Goal: Navigation & Orientation: Find specific page/section

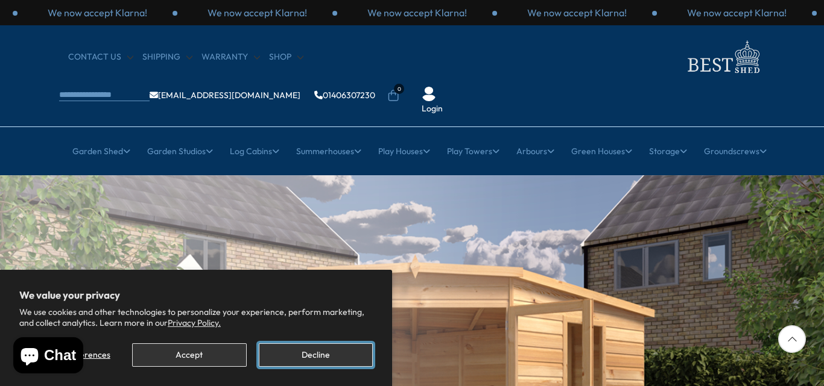
click at [309, 355] on button "Decline" at bounding box center [316, 356] width 114 height 24
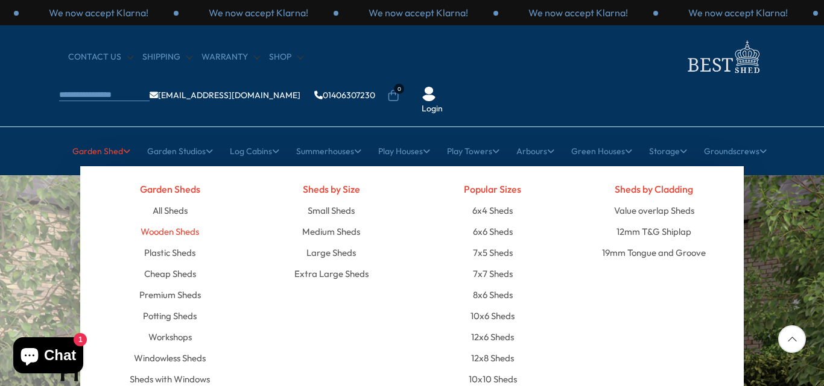
click at [174, 221] on link "Wooden Sheds" at bounding box center [169, 231] width 58 height 21
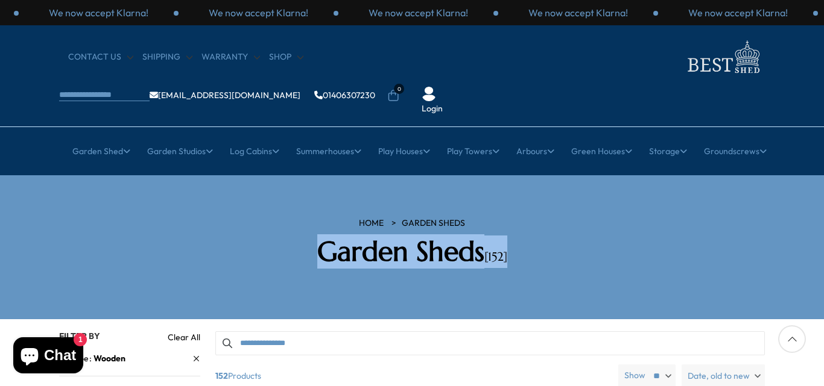
drag, startPoint x: 823, startPoint y: 163, endPoint x: 734, endPoint y: 222, distance: 106.5
click at [734, 222] on section "HOME Garden Sheds Garden Sheds [152]" at bounding box center [412, 247] width 824 height 144
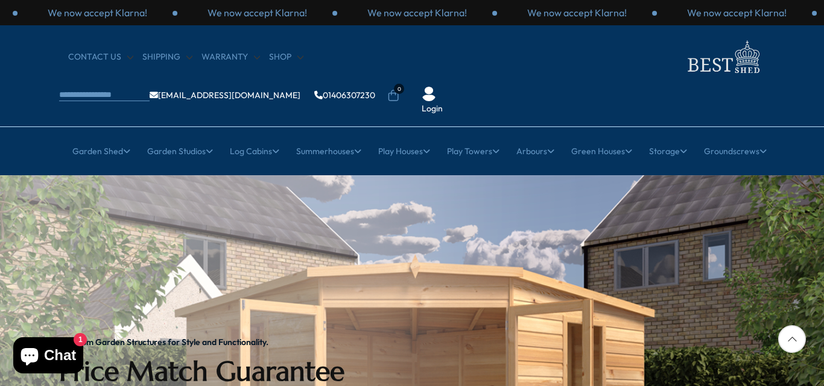
click at [791, 338] on div at bounding box center [792, 340] width 28 height 28
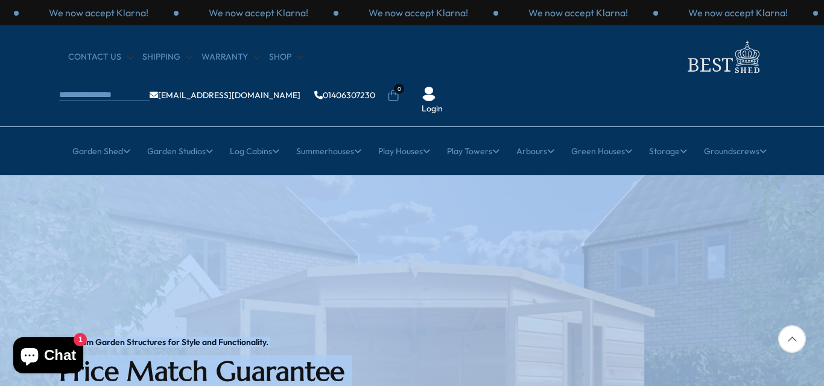
drag, startPoint x: 791, startPoint y: 338, endPoint x: 790, endPoint y: 262, distance: 76.0
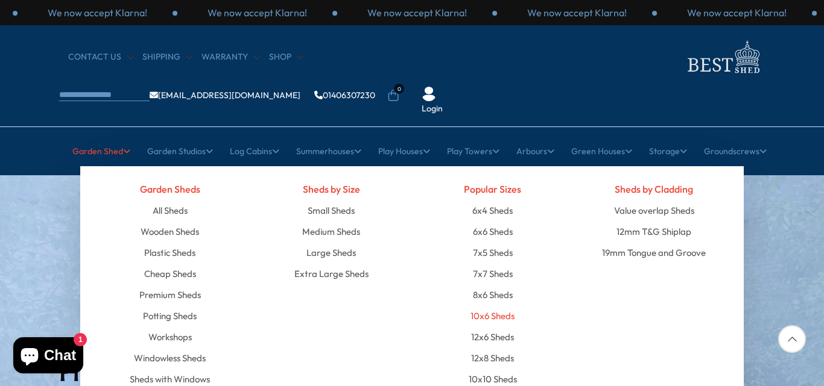
click at [483, 306] on link "10x6 Sheds" at bounding box center [492, 316] width 44 height 21
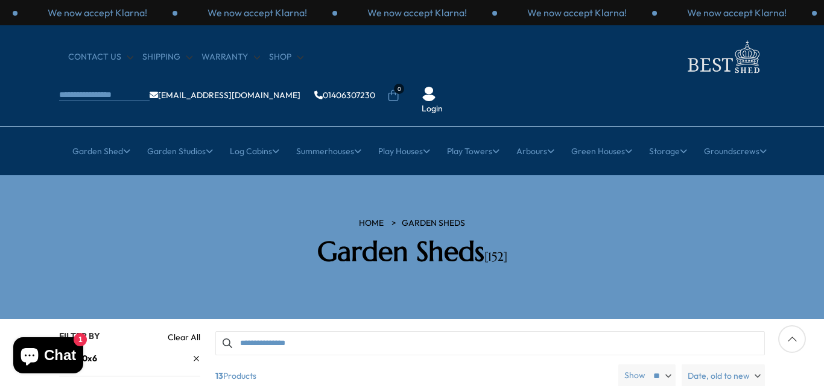
drag, startPoint x: 789, startPoint y: 189, endPoint x: 819, endPoint y: 186, distance: 29.7
click at [819, 186] on section "HOME Garden Sheds Garden Sheds [152]" at bounding box center [412, 247] width 824 height 144
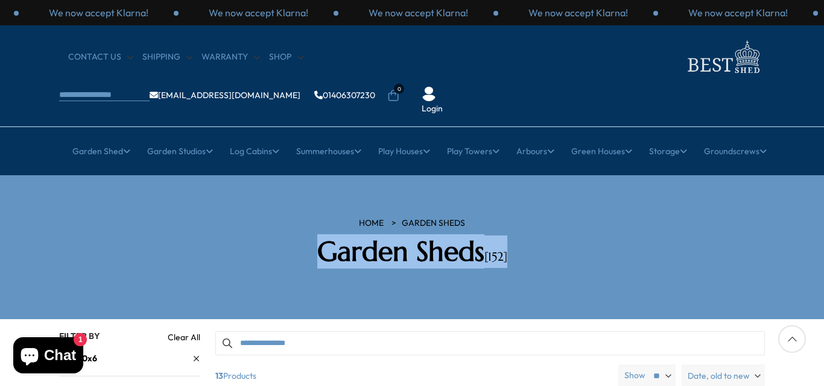
drag, startPoint x: 823, startPoint y: 159, endPoint x: 820, endPoint y: 223, distance: 64.0
click at [820, 223] on section "HOME Garden Sheds Garden Sheds [152]" at bounding box center [412, 247] width 824 height 144
click at [781, 183] on section "HOME Garden Sheds Garden Sheds [152]" at bounding box center [412, 247] width 824 height 144
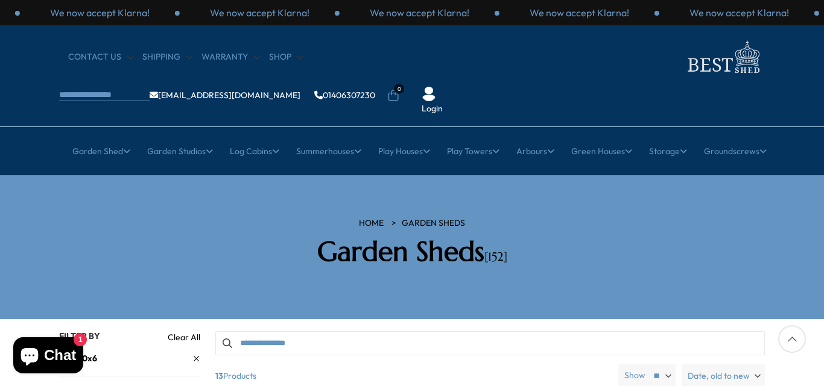
click at [803, 177] on section "HOME Garden Sheds Garden Sheds [152]" at bounding box center [412, 247] width 824 height 144
click at [801, 177] on section "HOME Garden Sheds Garden Sheds [152]" at bounding box center [412, 247] width 824 height 144
click at [790, 341] on div at bounding box center [792, 340] width 28 height 28
click at [792, 336] on div at bounding box center [792, 340] width 28 height 28
drag, startPoint x: 795, startPoint y: 52, endPoint x: 777, endPoint y: 56, distance: 18.6
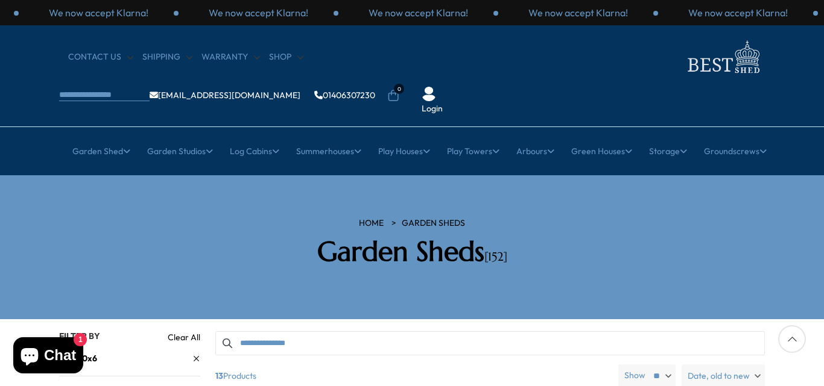
click at [777, 56] on div "CONTACT US Shipping Warranty Shop info@bestshed.co.uk 01406307230 0 Login" at bounding box center [412, 76] width 824 height 102
click at [807, 55] on div "CONTACT US Shipping Warranty Shop info@bestshed.co.uk 01406307230 0 Login" at bounding box center [412, 76] width 824 height 102
drag, startPoint x: 807, startPoint y: 55, endPoint x: 817, endPoint y: 65, distance: 13.2
click at [817, 65] on div "CONTACT US Shipping Warranty Shop info@bestshed.co.uk 01406307230 0 Login" at bounding box center [412, 76] width 824 height 102
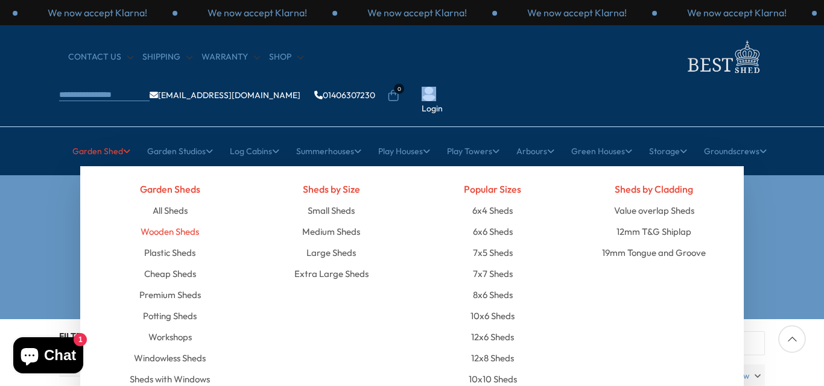
click at [150, 221] on link "Wooden Sheds" at bounding box center [169, 231] width 58 height 21
